Goal: Transaction & Acquisition: Purchase product/service

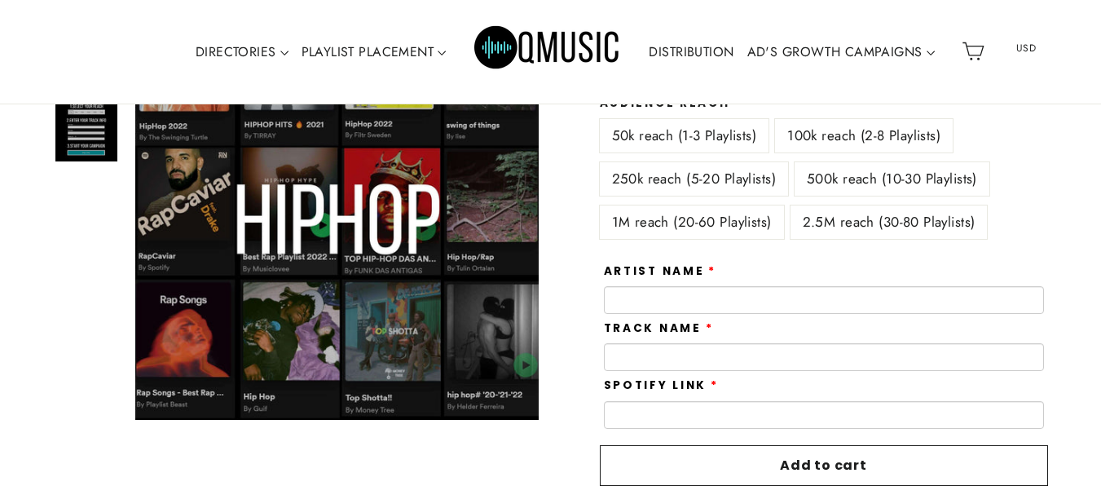
scroll to position [307, 0]
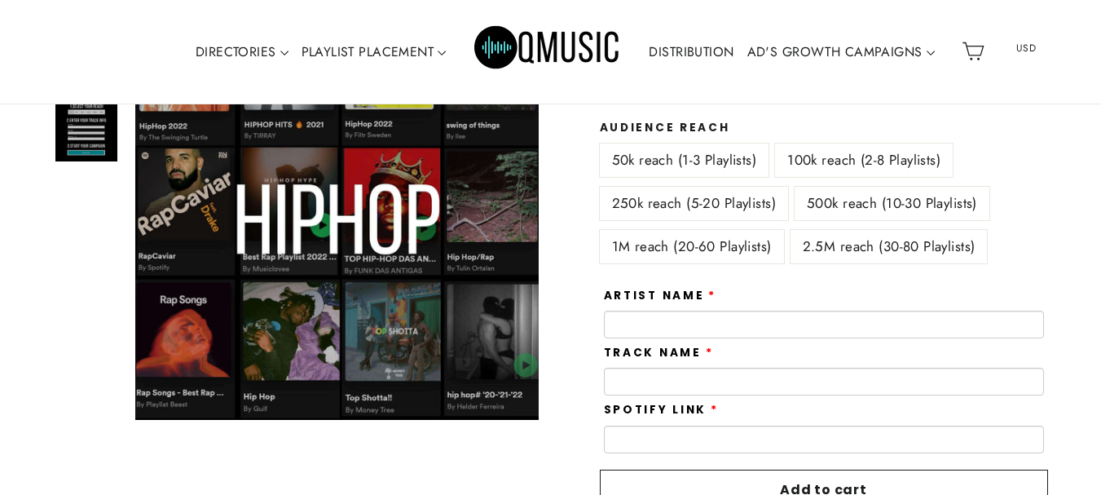
click at [695, 241] on label "1M reach (20-60 Playlists)" at bounding box center [692, 246] width 184 height 33
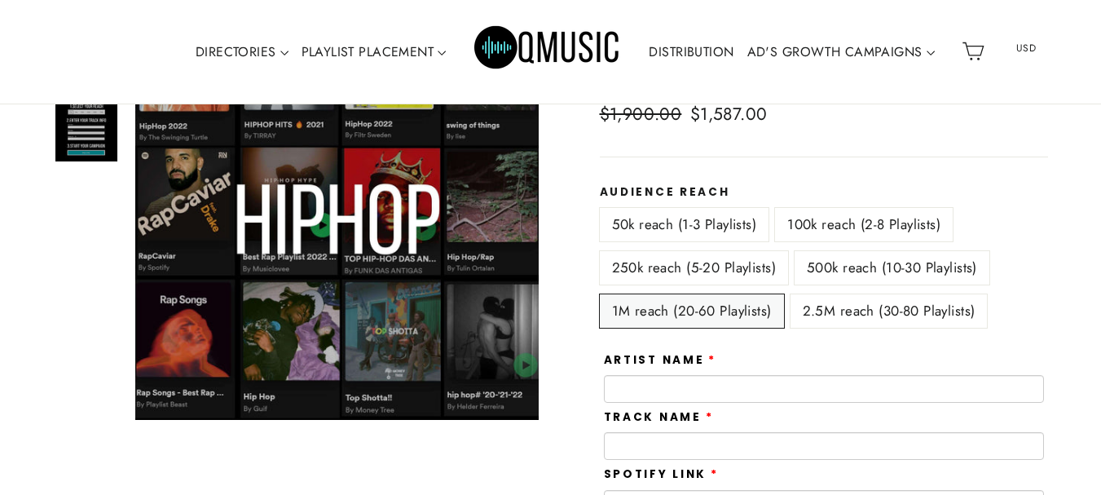
scroll to position [186, 0]
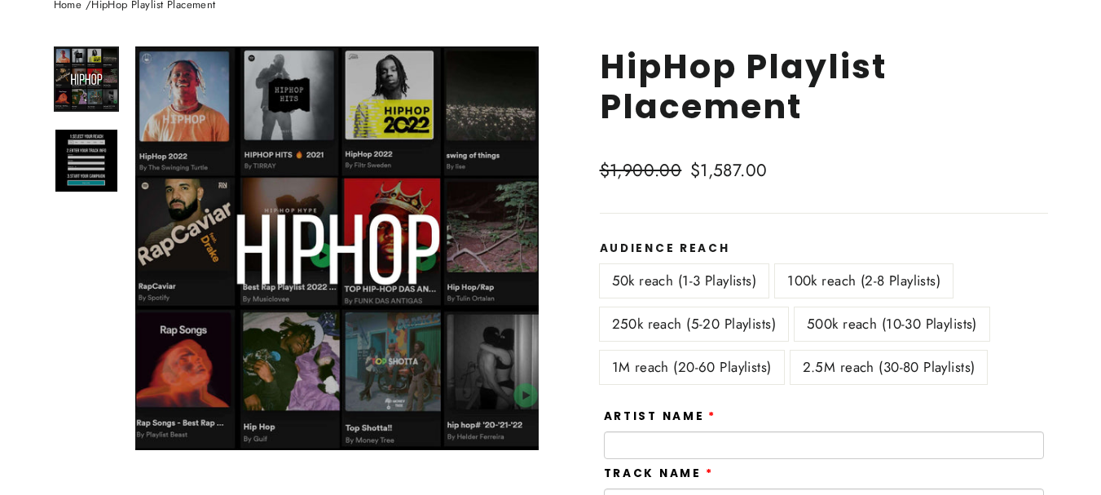
click at [692, 329] on label "250k reach (5-20 Playlists)" at bounding box center [694, 323] width 188 height 33
click at [699, 272] on label "50k reach (1-3 Playlists)" at bounding box center [685, 280] width 170 height 33
click at [741, 313] on label "250k reach (5-20 Playlists)" at bounding box center [694, 323] width 188 height 33
click at [812, 276] on label "100k reach (2-8 Playlists)" at bounding box center [864, 280] width 178 height 33
